Goal: Transaction & Acquisition: Purchase product/service

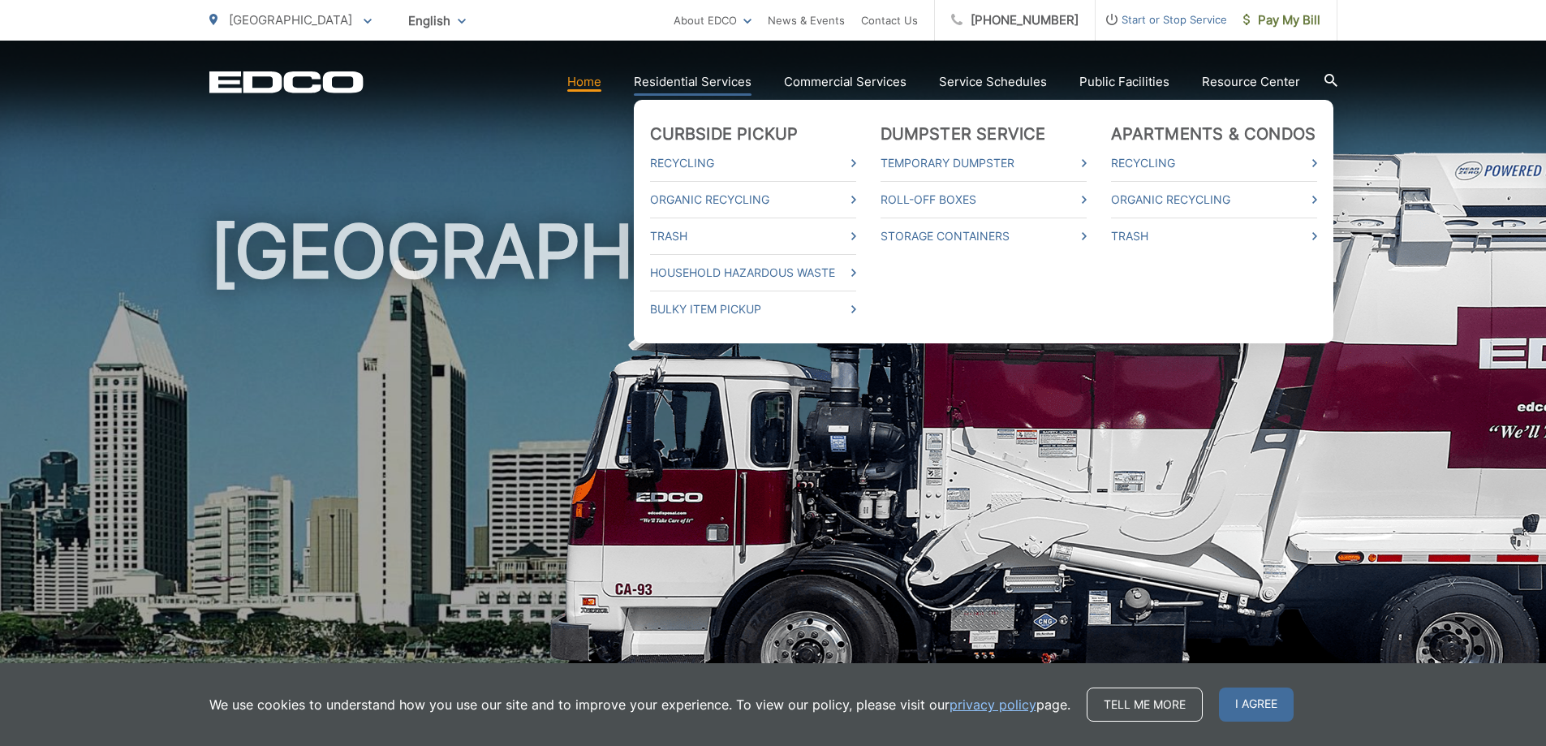
click at [701, 80] on link "Residential Services" at bounding box center [693, 81] width 118 height 19
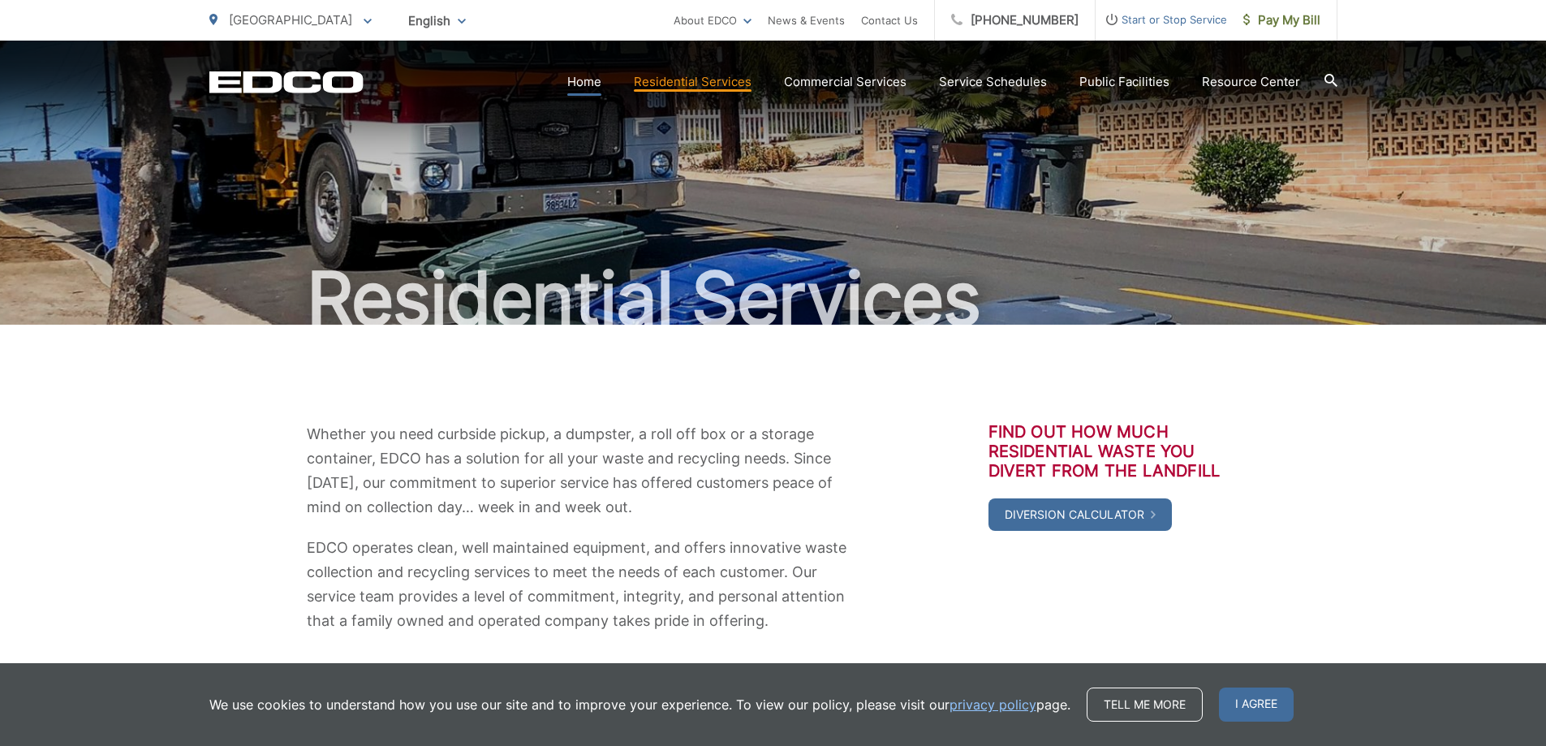
click at [589, 80] on link "Home" at bounding box center [584, 81] width 34 height 19
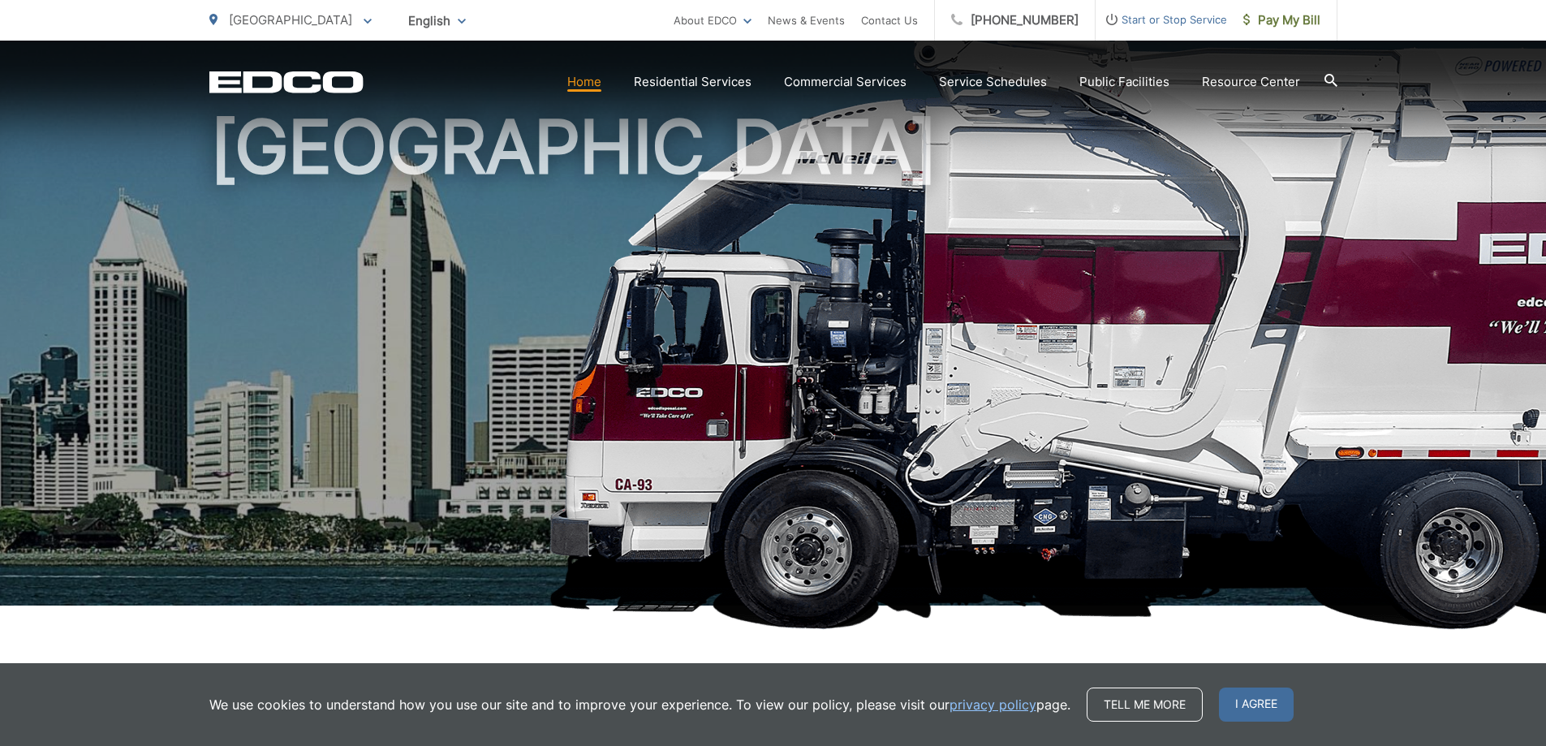
scroll to position [406, 0]
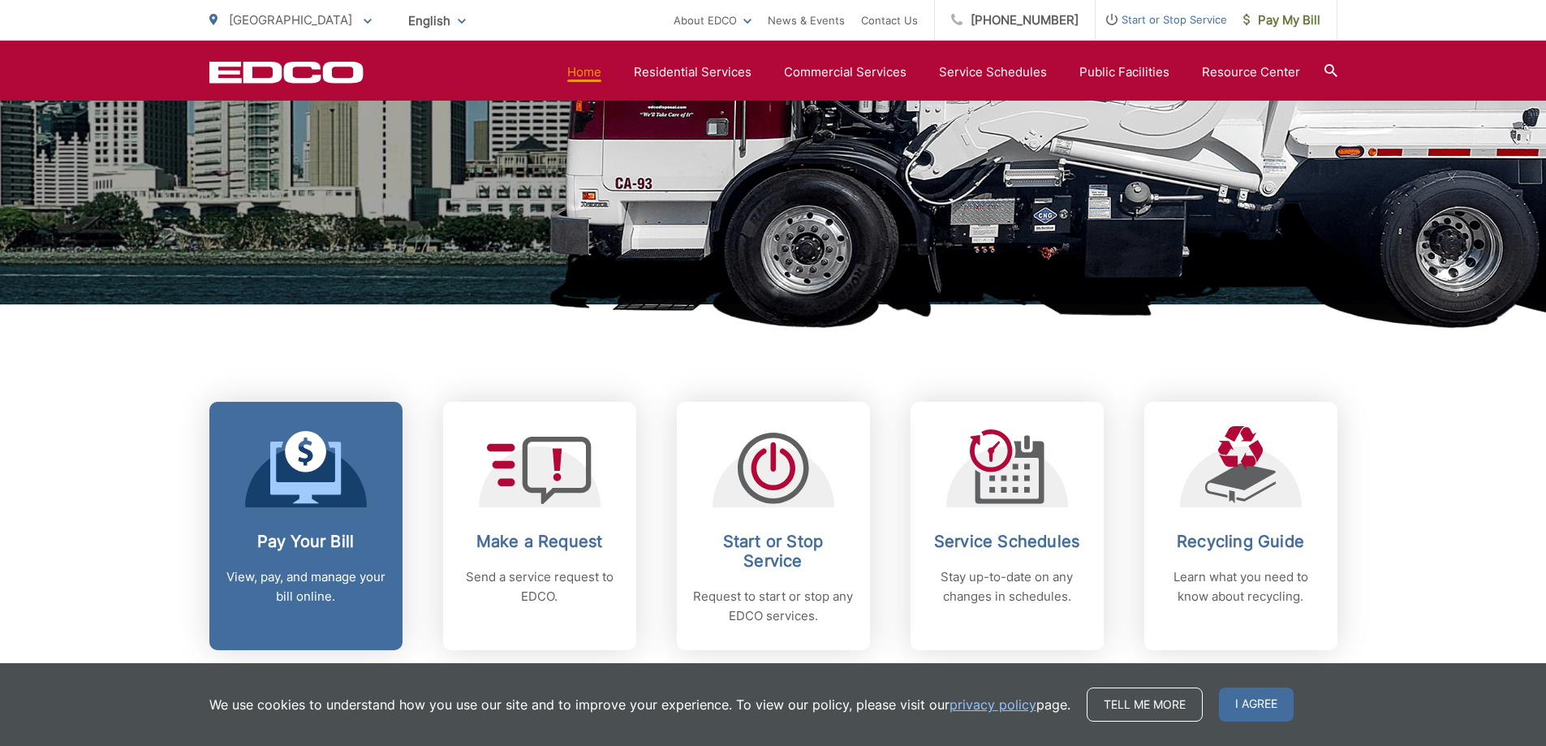
click at [338, 486] on icon at bounding box center [305, 472] width 71 height 62
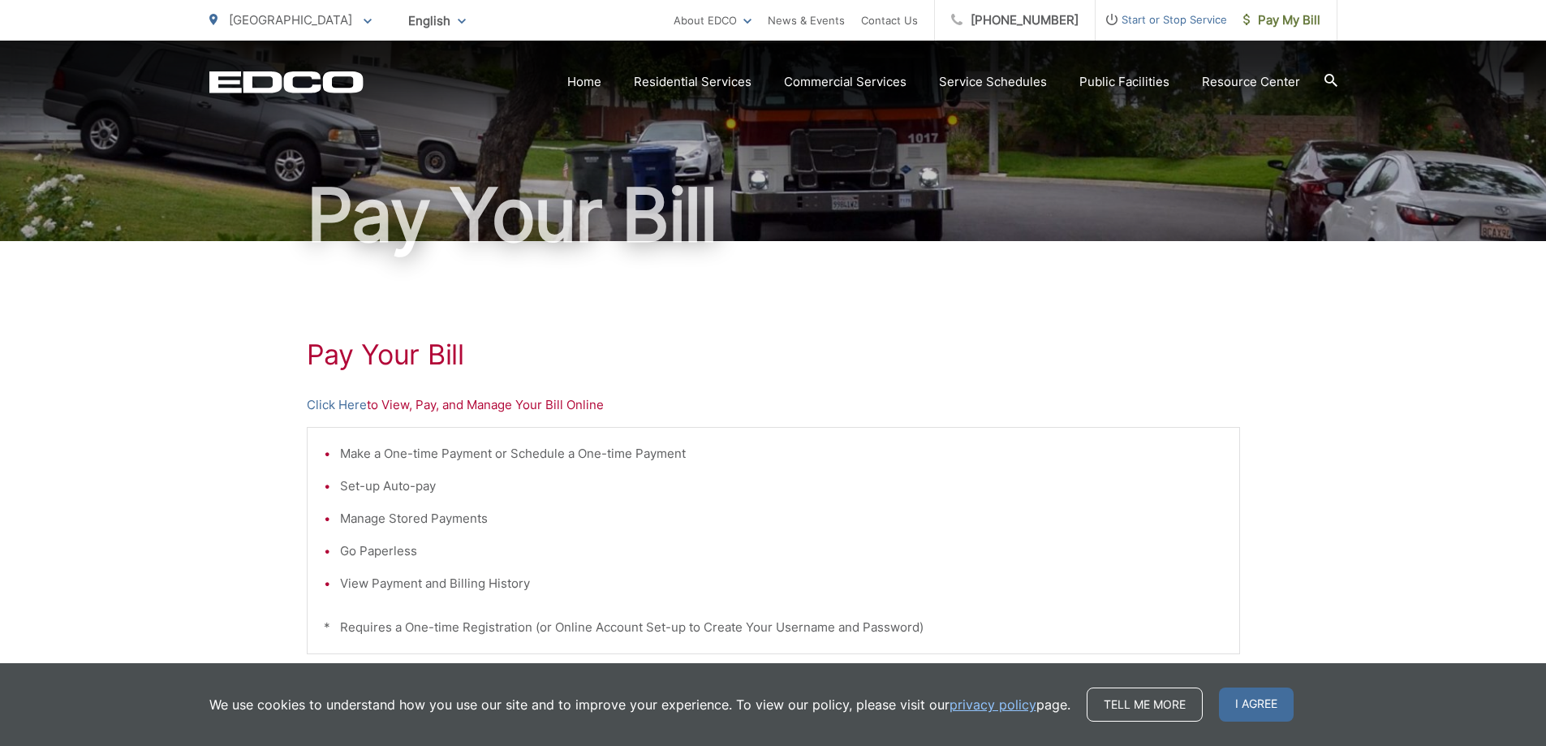
scroll to position [165, 0]
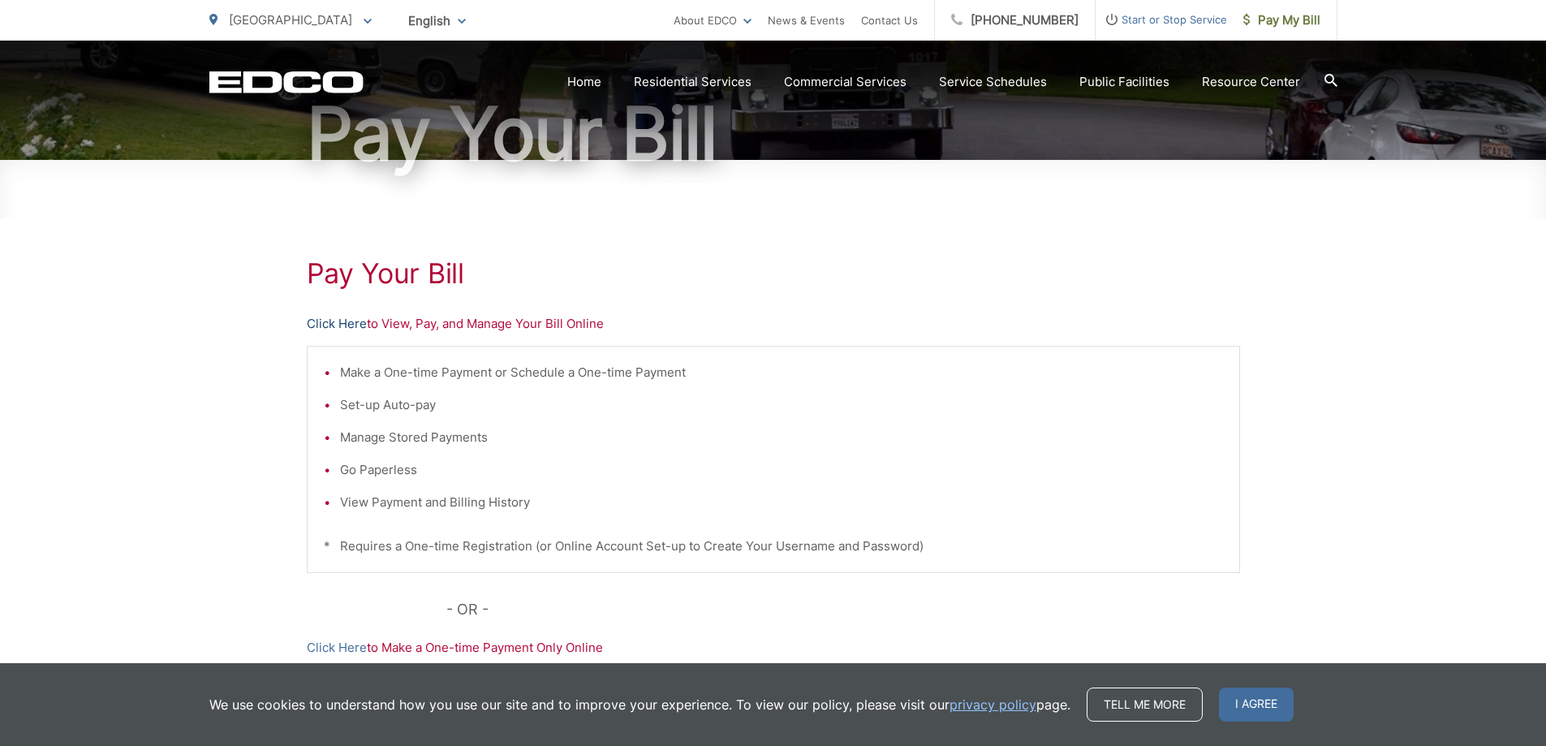
click at [345, 320] on link "Click Here" at bounding box center [337, 323] width 60 height 19
